Goal: Task Accomplishment & Management: Use online tool/utility

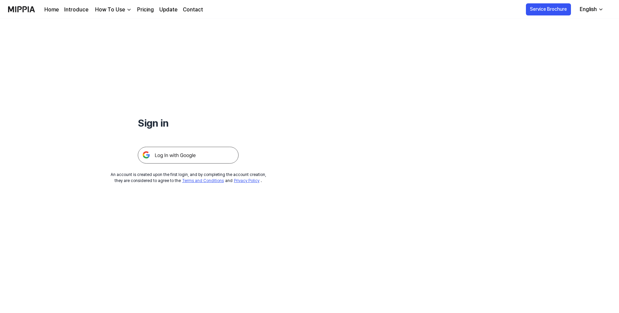
click at [208, 154] on img at bounding box center [188, 155] width 101 height 17
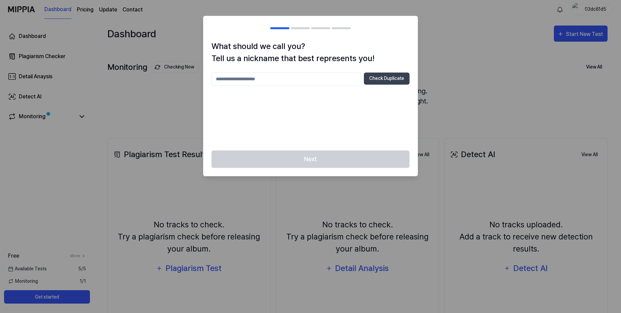
click at [318, 77] on input "text" at bounding box center [287, 79] width 150 height 13
type input "******"
click at [392, 78] on button "Check Duplicate" at bounding box center [387, 79] width 46 height 12
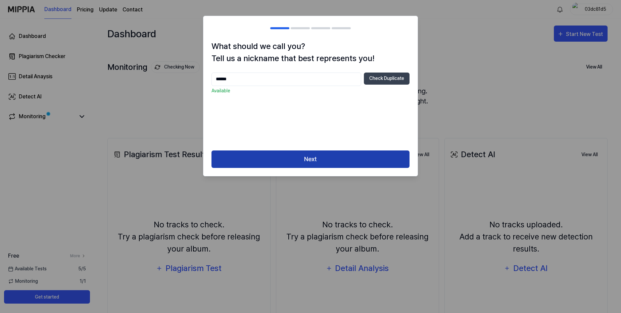
click at [330, 158] on button "Next" at bounding box center [311, 159] width 198 height 18
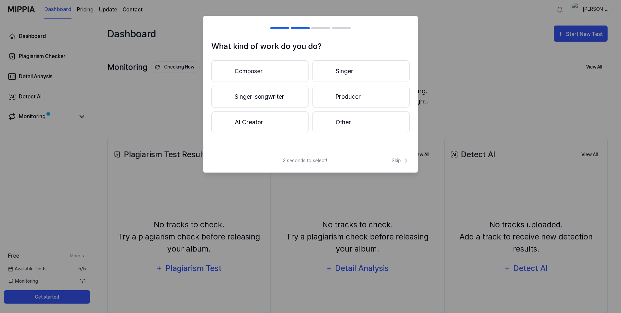
click at [267, 70] on button "Composer" at bounding box center [260, 70] width 97 height 21
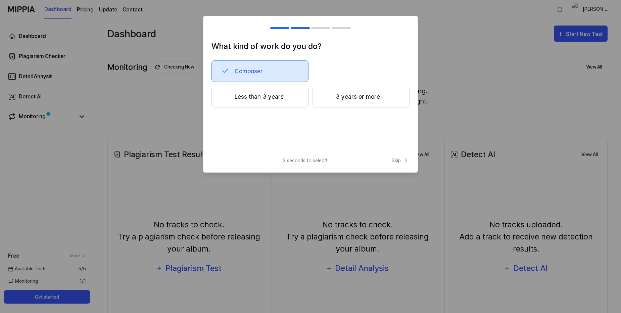
click at [366, 97] on button "3 years or more" at bounding box center [361, 96] width 97 height 21
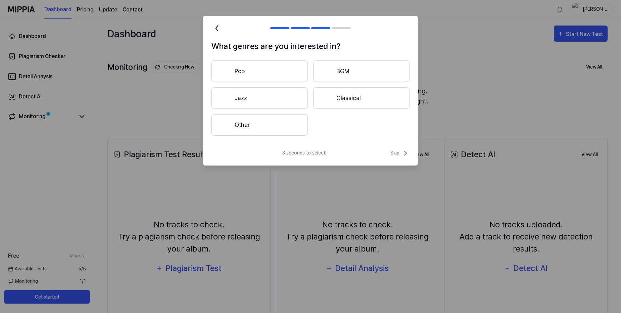
click at [279, 114] on button "Other" at bounding box center [260, 124] width 96 height 21
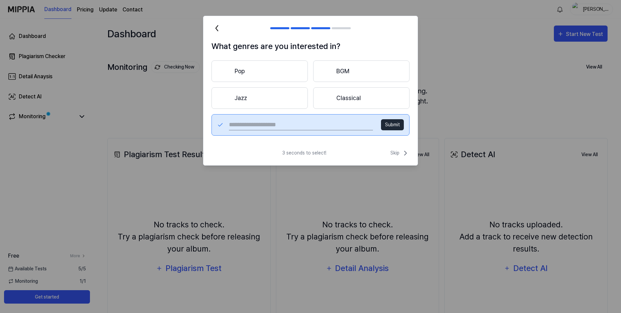
click at [292, 125] on input "text" at bounding box center [301, 125] width 144 height 11
type input "**********"
click at [391, 127] on button "Submit" at bounding box center [392, 124] width 23 height 11
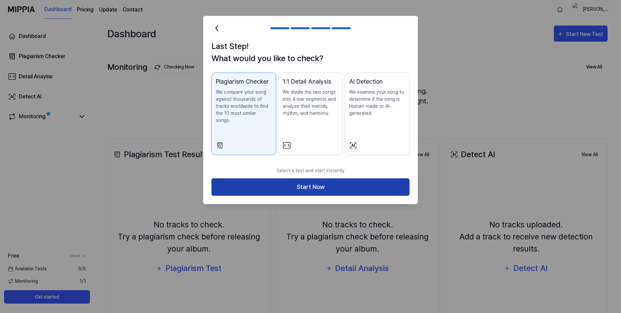
click at [328, 180] on button "Start Now" at bounding box center [311, 187] width 198 height 18
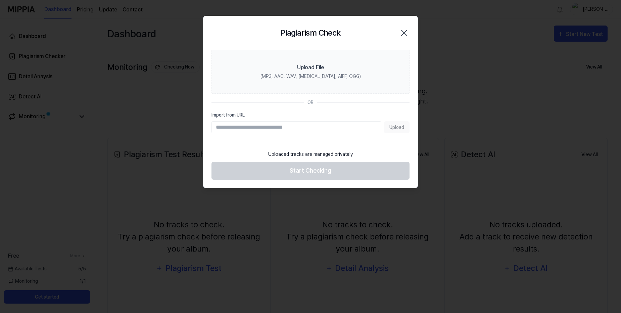
click at [397, 127] on div "Upload" at bounding box center [311, 127] width 198 height 12
click at [296, 125] on input "Import from URL" at bounding box center [297, 127] width 170 height 12
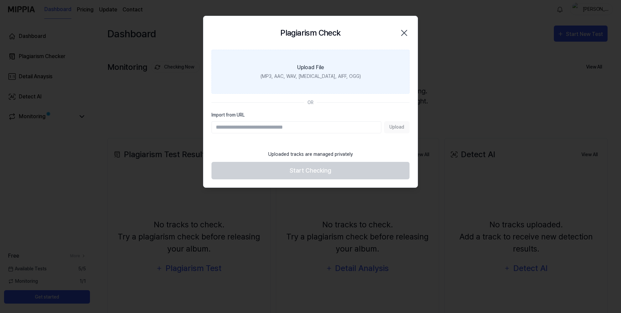
click at [319, 70] on div "Upload File" at bounding box center [310, 67] width 27 height 8
click at [0, 0] on input "Upload File (MP3, AAC, WAV, [MEDICAL_DATA], AIFF, OGG)" at bounding box center [0, 0] width 0 height 0
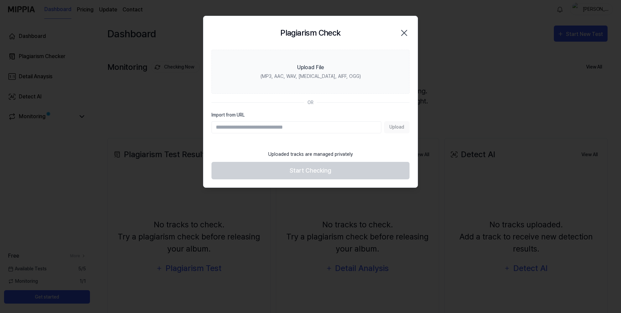
click at [253, 122] on input "Import from URL" at bounding box center [297, 127] width 170 height 12
paste input "**********"
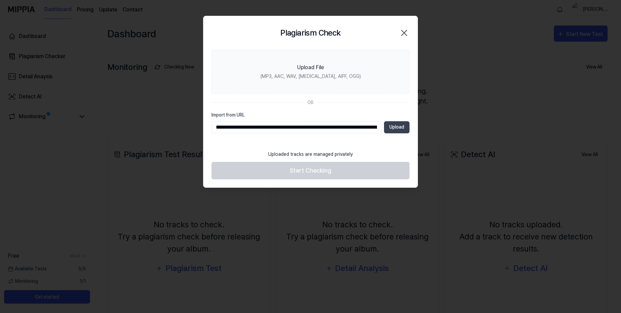
scroll to position [0, 291]
drag, startPoint x: 258, startPoint y: 130, endPoint x: 466, endPoint y: 133, distance: 208.3
click at [466, 133] on body "Dashboard Pricing Update Contact [PERSON_NAME] Dashboard Plagiarism Checker Det…" at bounding box center [310, 156] width 621 height 313
type input "**********"
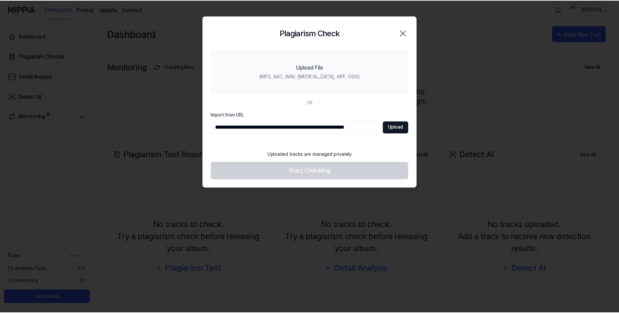
scroll to position [0, 0]
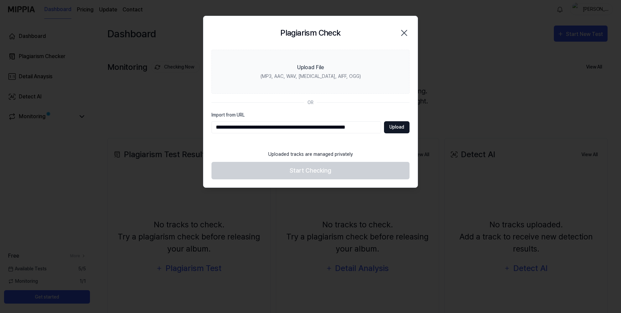
click at [397, 126] on button "Upload" at bounding box center [397, 127] width 26 height 12
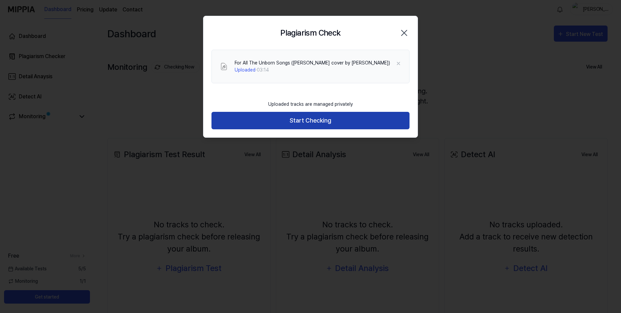
click at [323, 120] on button "Start Checking" at bounding box center [311, 121] width 198 height 18
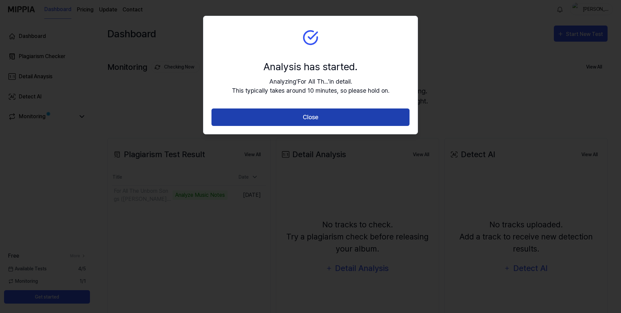
click at [314, 117] on button "Close" at bounding box center [311, 117] width 198 height 18
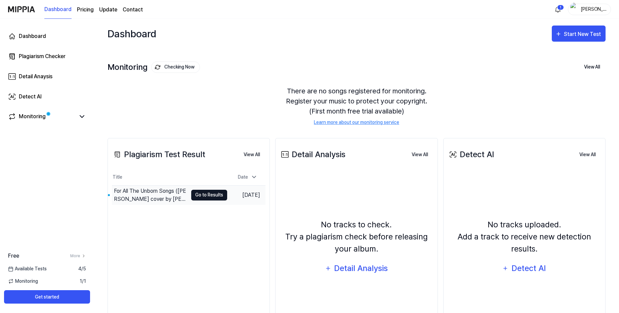
click at [203, 194] on button "Go to Results" at bounding box center [209, 195] width 36 height 11
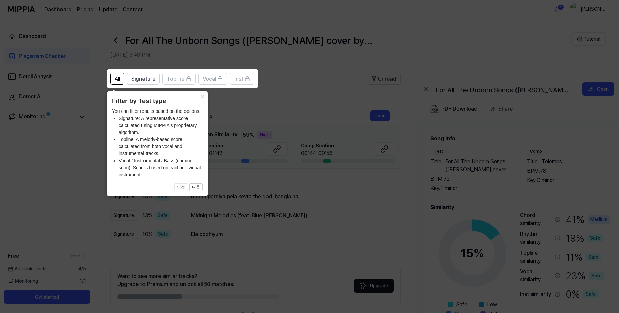
click at [433, 32] on icon at bounding box center [310, 156] width 621 height 313
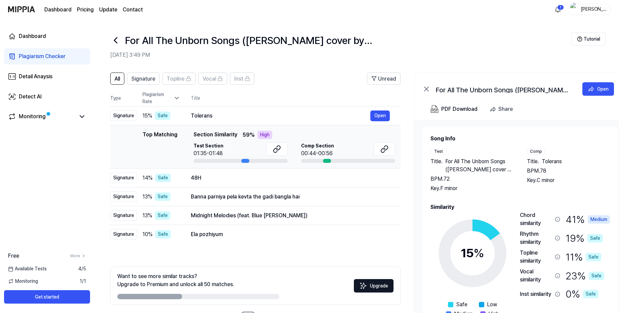
drag, startPoint x: 177, startPoint y: 296, endPoint x: 233, endPoint y: 298, distance: 56.1
click at [233, 298] on div at bounding box center [198, 296] width 162 height 5
drag, startPoint x: 175, startPoint y: 297, endPoint x: 200, endPoint y: 297, distance: 24.5
click at [200, 297] on div at bounding box center [198, 296] width 162 height 5
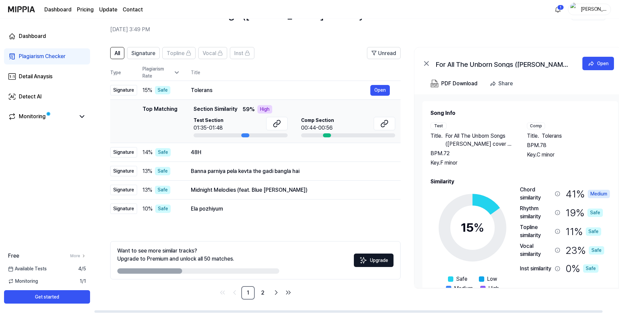
click at [374, 261] on button "Upgrade" at bounding box center [374, 260] width 40 height 13
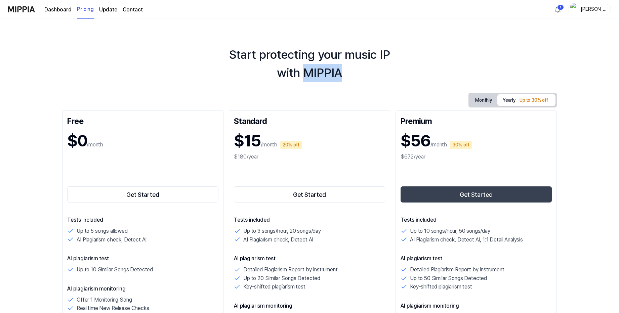
drag, startPoint x: 306, startPoint y: 72, endPoint x: 360, endPoint y: 76, distance: 54.6
click at [362, 76] on div "Start protecting your music IP with MIPPIA" at bounding box center [309, 64] width 619 height 36
click at [580, 8] on div "[PERSON_NAME]" at bounding box center [593, 8] width 26 height 7
click at [559, 13] on html "Dashboard Pricing Update Contact 1 [PERSON_NAME] Start protecting your music IP…" at bounding box center [309, 156] width 619 height 313
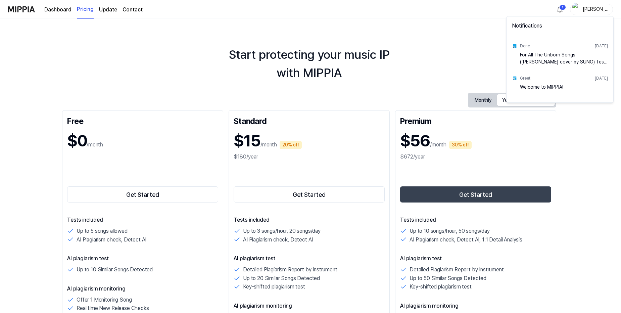
click at [527, 45] on div "Done" at bounding box center [525, 46] width 10 height 6
click at [61, 8] on html "Dashboard Pricing Update Contact 1 [PERSON_NAME] Start protecting your music IP…" at bounding box center [310, 156] width 621 height 313
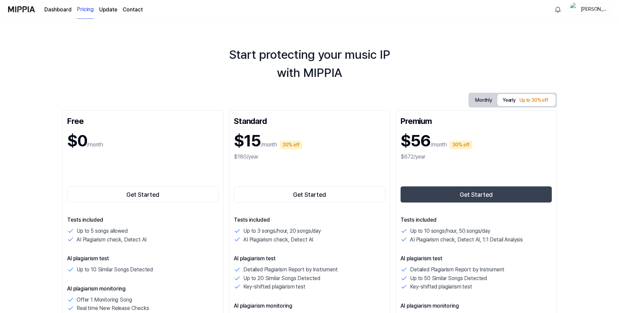
click at [61, 8] on link "Dashboard" at bounding box center [57, 10] width 27 height 8
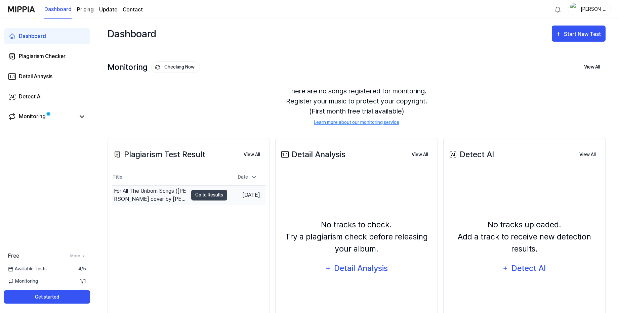
click at [183, 194] on div "For All The Unborn Songs ([PERSON_NAME] cover by [PERSON_NAME])" at bounding box center [151, 195] width 74 height 16
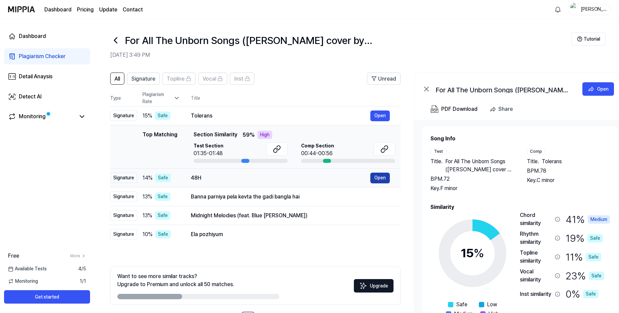
click at [377, 179] on button "Open" at bounding box center [379, 178] width 19 height 11
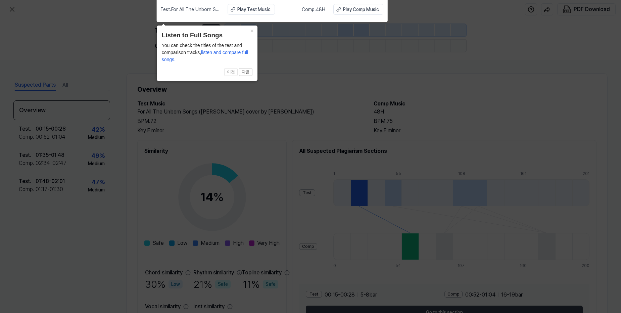
click at [307, 86] on icon at bounding box center [310, 155] width 621 height 316
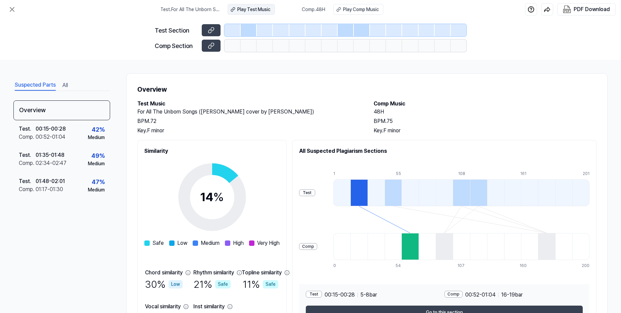
click at [249, 7] on div "Play Test Music" at bounding box center [253, 9] width 33 height 7
click at [360, 10] on div "Play Comp Music" at bounding box center [361, 9] width 36 height 7
click at [11, 7] on icon at bounding box center [12, 9] width 8 height 8
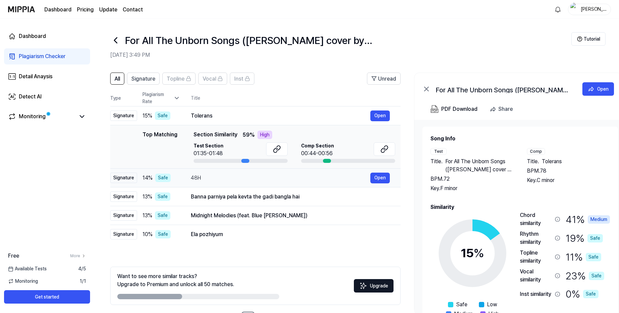
click at [258, 174] on div "48H" at bounding box center [280, 178] width 179 height 8
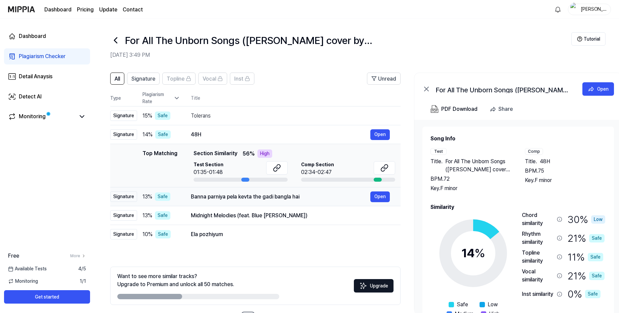
click at [310, 192] on div "Banna parniya pela kevta the gadi bangla hai Open" at bounding box center [290, 196] width 199 height 11
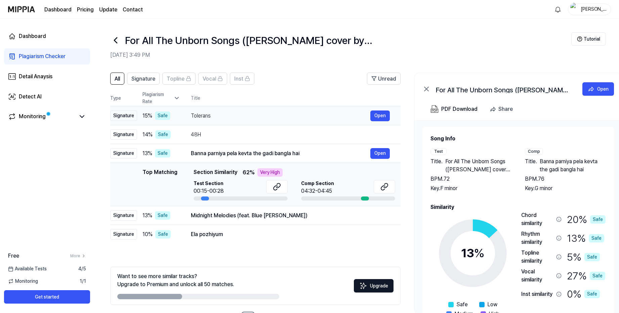
click at [284, 117] on div "Tolerans" at bounding box center [280, 116] width 179 height 8
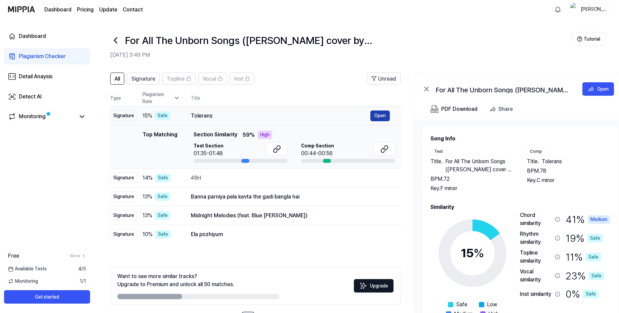
click at [380, 116] on button "Open" at bounding box center [379, 116] width 19 height 11
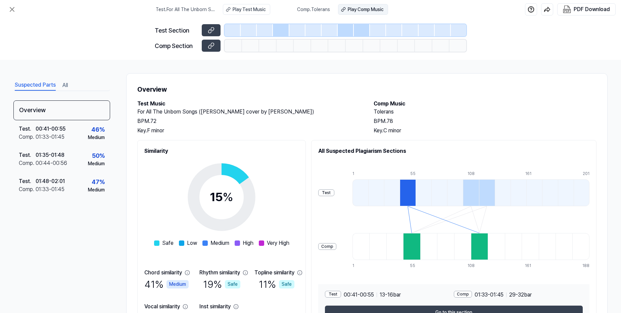
click at [365, 10] on div "Play Comp Music" at bounding box center [366, 9] width 36 height 7
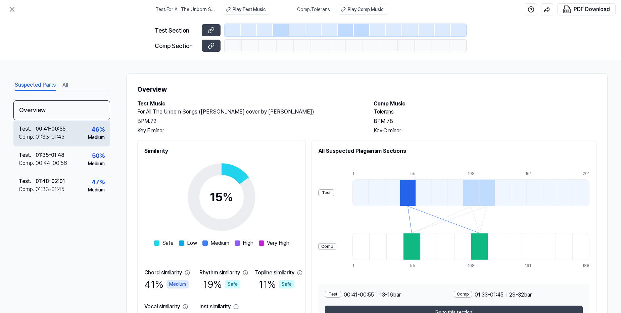
click at [64, 135] on div "01:33 - 01:45" at bounding box center [50, 137] width 29 height 8
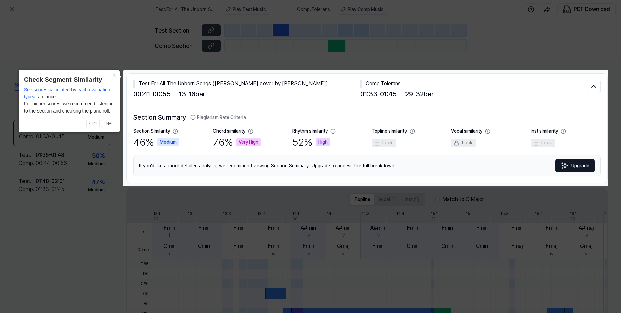
click at [532, 42] on icon at bounding box center [310, 156] width 621 height 313
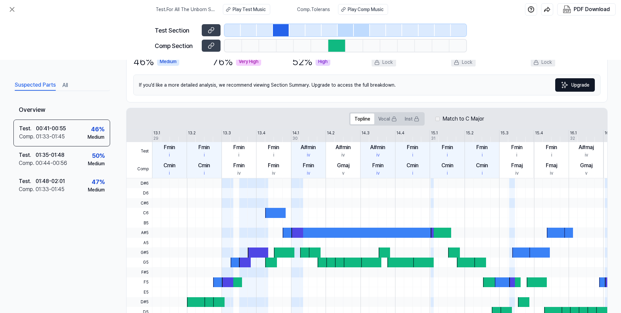
scroll to position [121, 0]
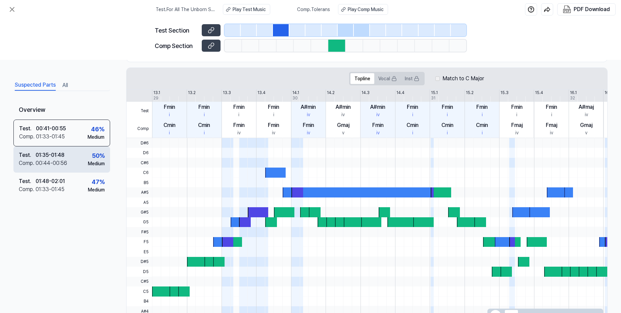
click at [72, 153] on div "Test . 01:35 - 01:48 Comp . 00:44 - 00:56 50 % Medium" at bounding box center [61, 159] width 97 height 26
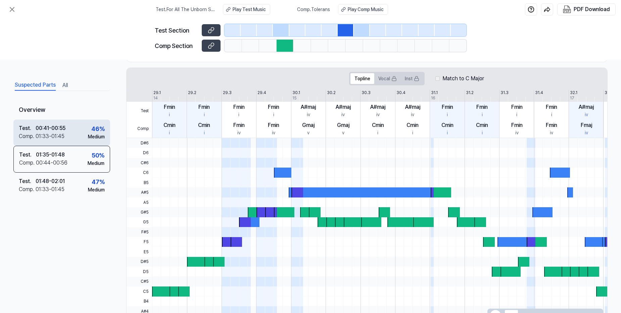
click at [73, 136] on div "Test . 00:41 - 00:55 Comp . 01:33 - 01:45 46 % Medium" at bounding box center [61, 133] width 97 height 26
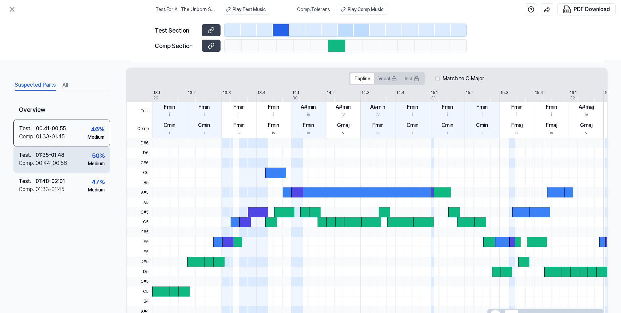
click at [81, 155] on div "Test . 01:35 - 01:48 Comp . 00:44 - 00:56 50 % Medium" at bounding box center [61, 159] width 97 height 26
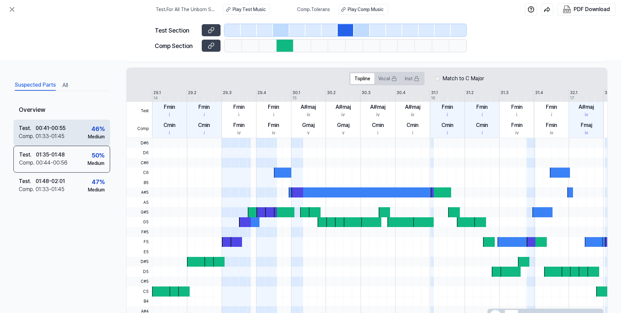
click at [80, 139] on div "Test . 00:41 - 00:55 Comp . 01:33 - 01:45 46 % Medium" at bounding box center [61, 133] width 97 height 26
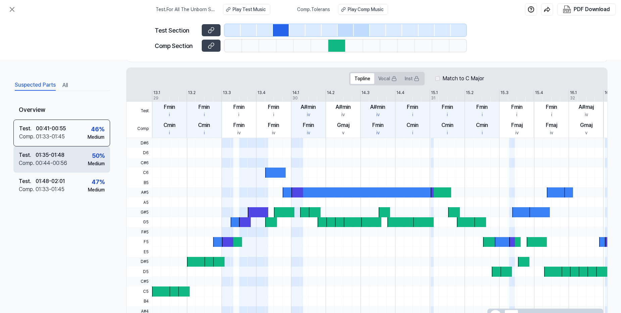
click at [78, 165] on div "Test . 01:35 - 01:48 Comp . 00:44 - 00:56 50 % Medium" at bounding box center [61, 159] width 97 height 26
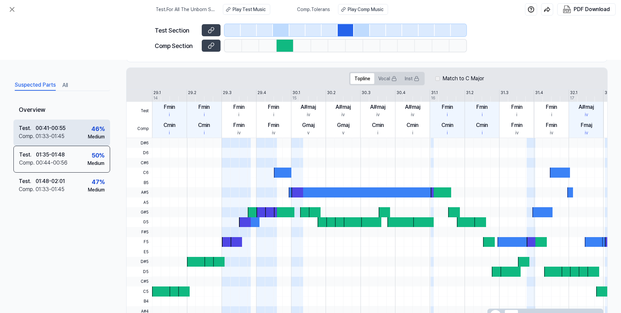
click at [74, 137] on div "Test . 00:41 - 00:55 Comp . 01:33 - 01:45 46 % Medium" at bounding box center [61, 133] width 97 height 26
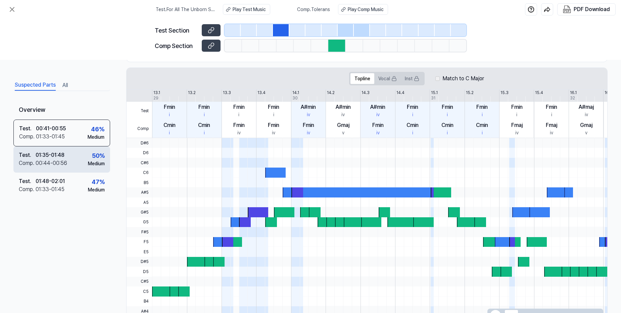
click at [72, 156] on div "Test . 01:35 - 01:48 Comp . 00:44 - 00:56 50 % Medium" at bounding box center [61, 159] width 97 height 26
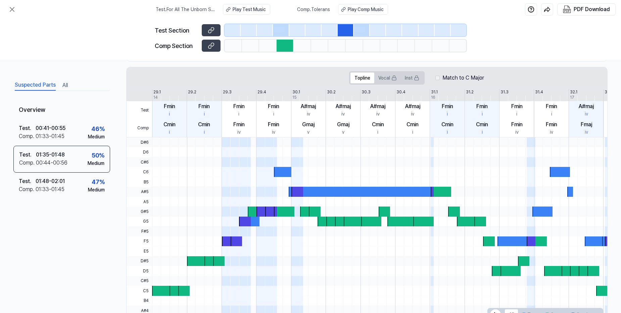
scroll to position [107, 0]
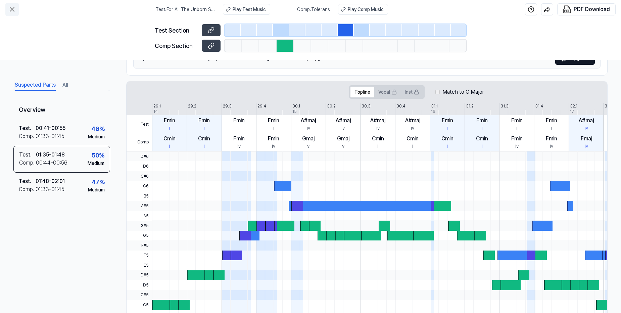
click at [14, 9] on icon at bounding box center [12, 9] width 8 height 8
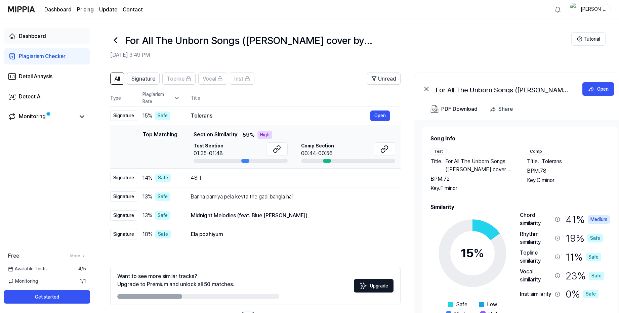
click at [37, 37] on div "Dashboard" at bounding box center [32, 36] width 27 height 8
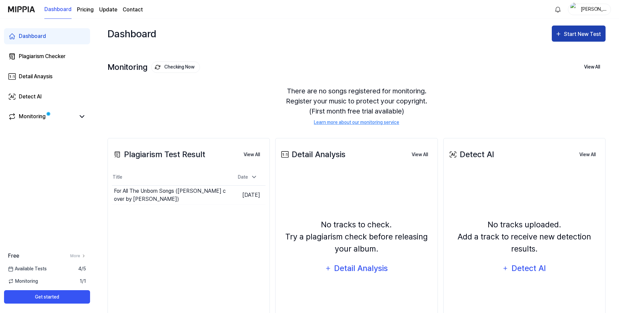
click at [591, 33] on div "Start New Test" at bounding box center [583, 34] width 38 height 9
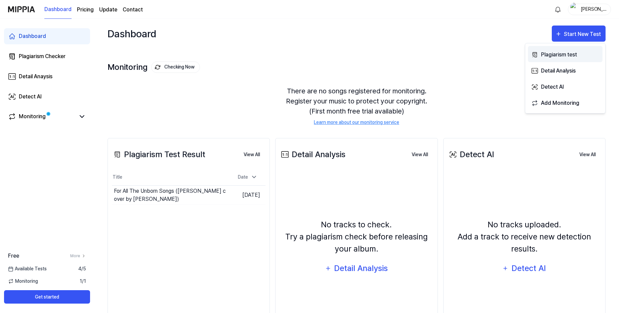
click at [558, 55] on div "Plagiarism test" at bounding box center [570, 54] width 58 height 9
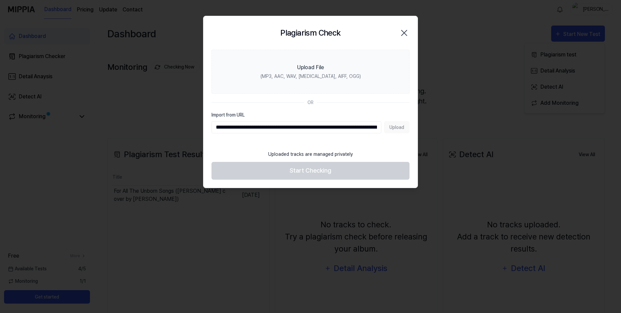
scroll to position [0, 302]
drag, startPoint x: 271, startPoint y: 127, endPoint x: 510, endPoint y: 120, distance: 239.3
click at [510, 120] on body "Dashboard Pricing Update Contact [PERSON_NAME] Dashboard Plagiarism Checker Det…" at bounding box center [309, 156] width 619 height 313
click at [292, 128] on input "**********" at bounding box center [297, 127] width 170 height 12
drag, startPoint x: 272, startPoint y: 128, endPoint x: 439, endPoint y: 133, distance: 167.0
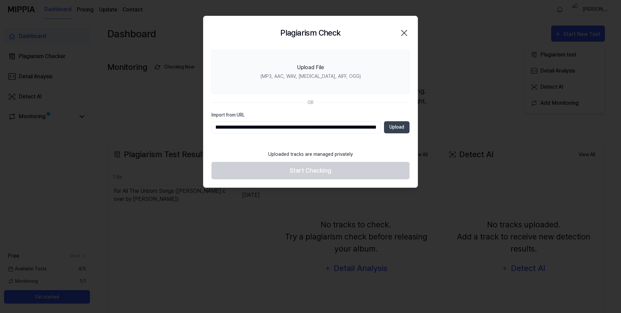
click at [439, 133] on body "Dashboard Pricing Update Contact [PERSON_NAME] Dashboard Plagiarism Checker Det…" at bounding box center [309, 156] width 619 height 313
type input "**********"
click at [397, 127] on button "Upload" at bounding box center [397, 127] width 26 height 12
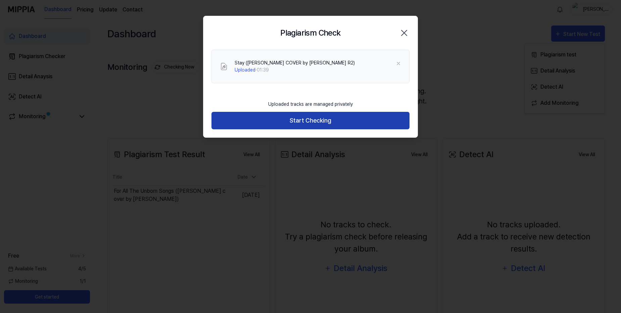
click at [327, 122] on button "Start Checking" at bounding box center [311, 121] width 198 height 18
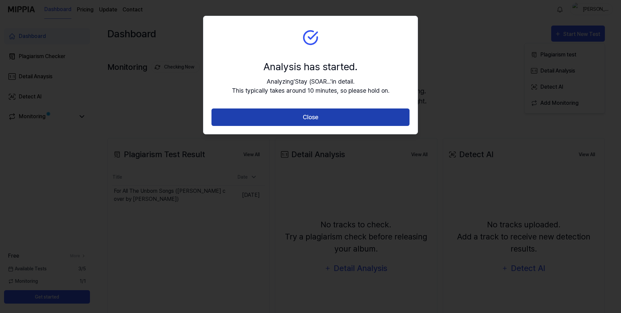
click at [310, 116] on button "Close" at bounding box center [311, 117] width 198 height 18
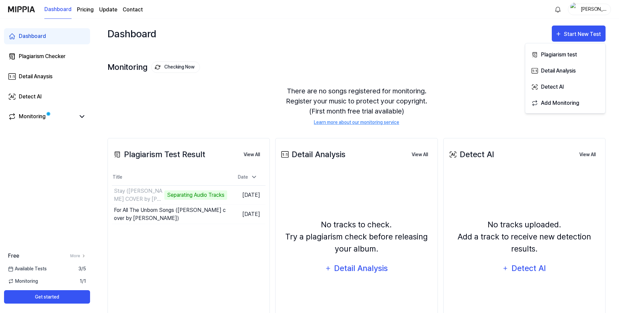
click at [259, 52] on div "Monitoring Checking Now View All Monitoring There are no songs registered for m…" at bounding box center [356, 86] width 498 height 76
click at [254, 157] on button "View All" at bounding box center [251, 154] width 27 height 13
click at [248, 153] on button "View All" at bounding box center [251, 154] width 27 height 13
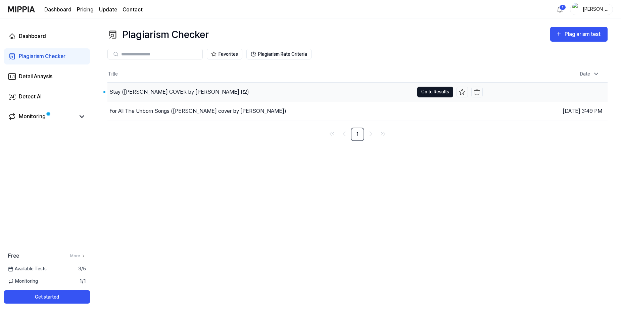
click at [426, 90] on button "Go to Results" at bounding box center [436, 92] width 36 height 11
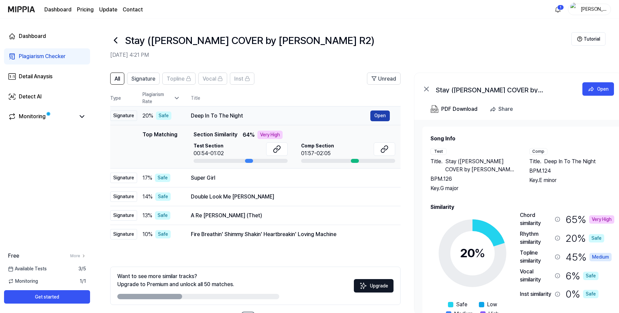
click at [378, 118] on button "Open" at bounding box center [379, 116] width 19 height 11
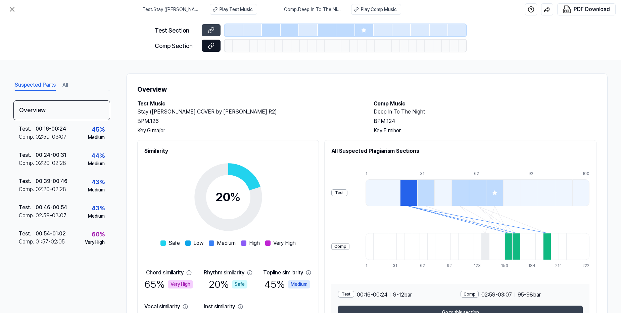
click at [212, 44] on icon at bounding box center [211, 45] width 7 height 7
